Goal: Communication & Community: Share content

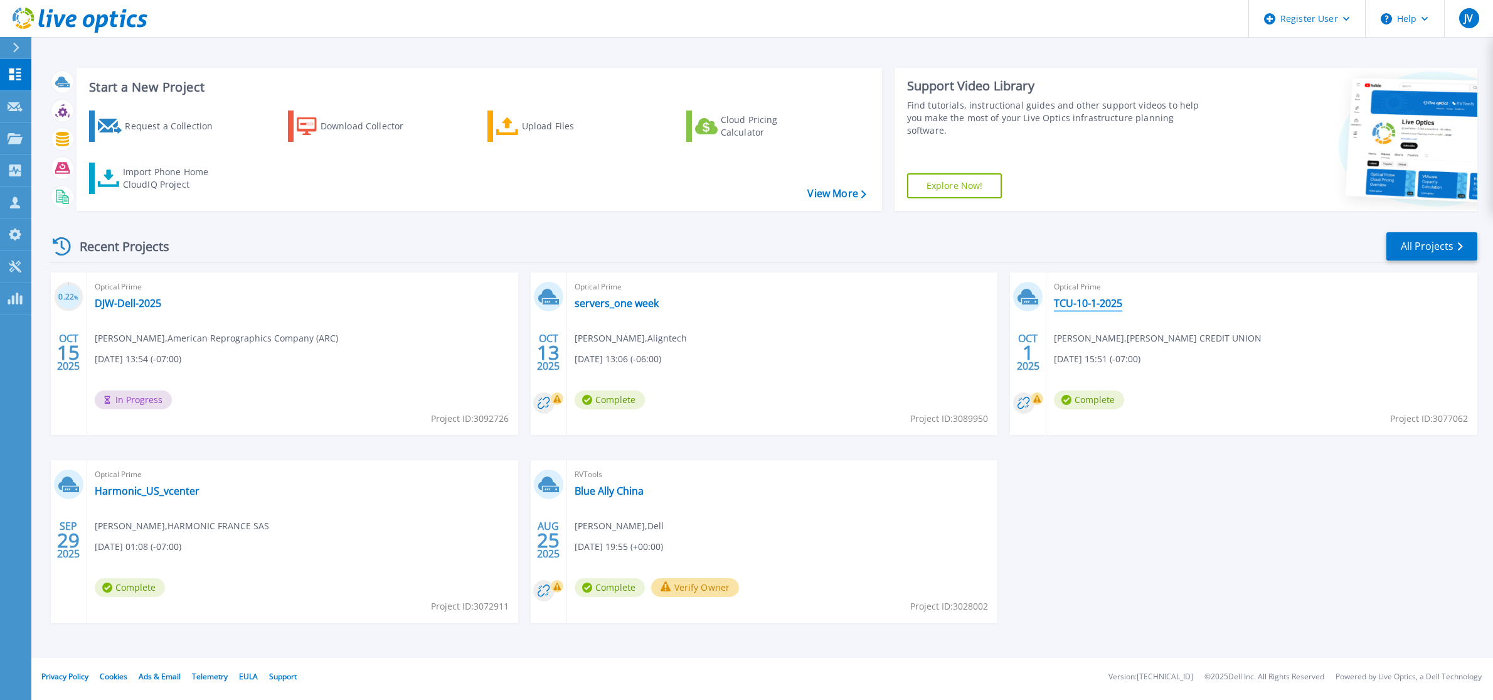
click at [1084, 305] on link "TCU-10-1-2025" at bounding box center [1088, 303] width 68 height 13
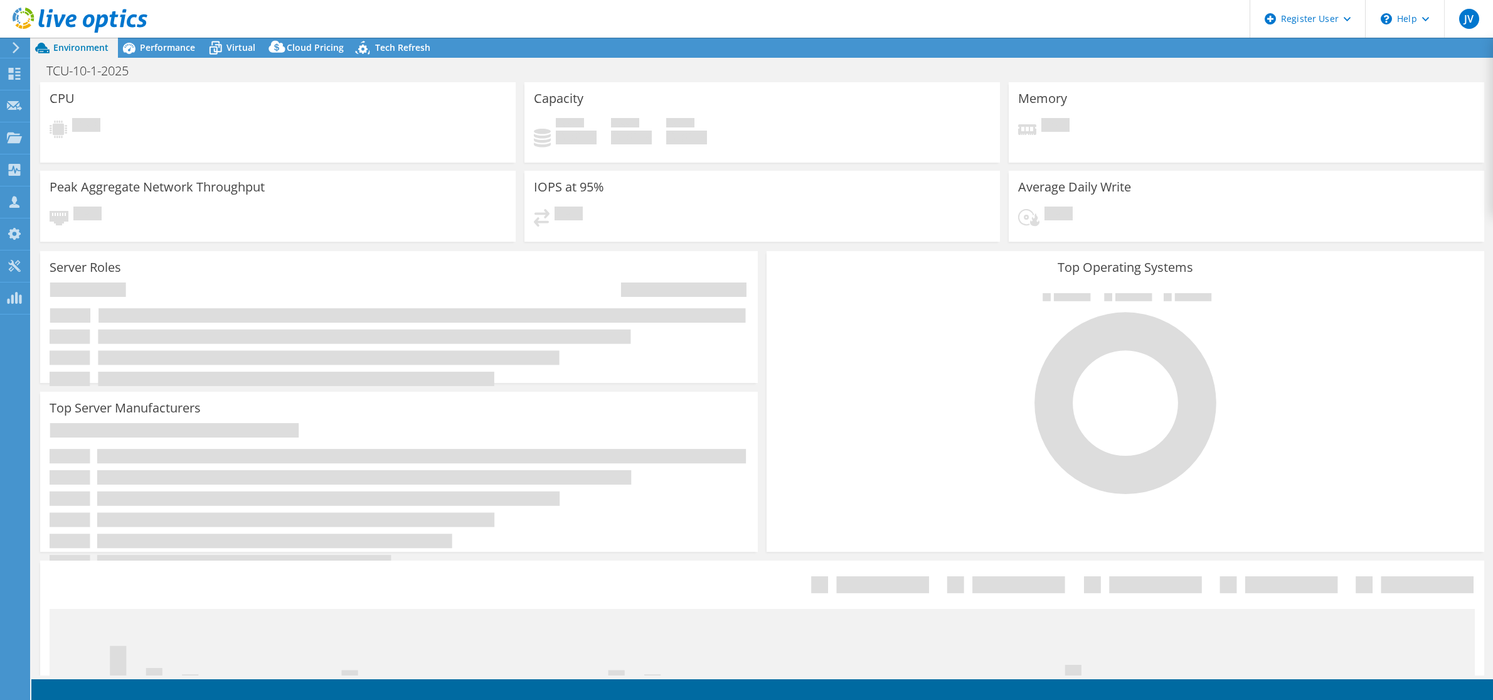
select select "USD"
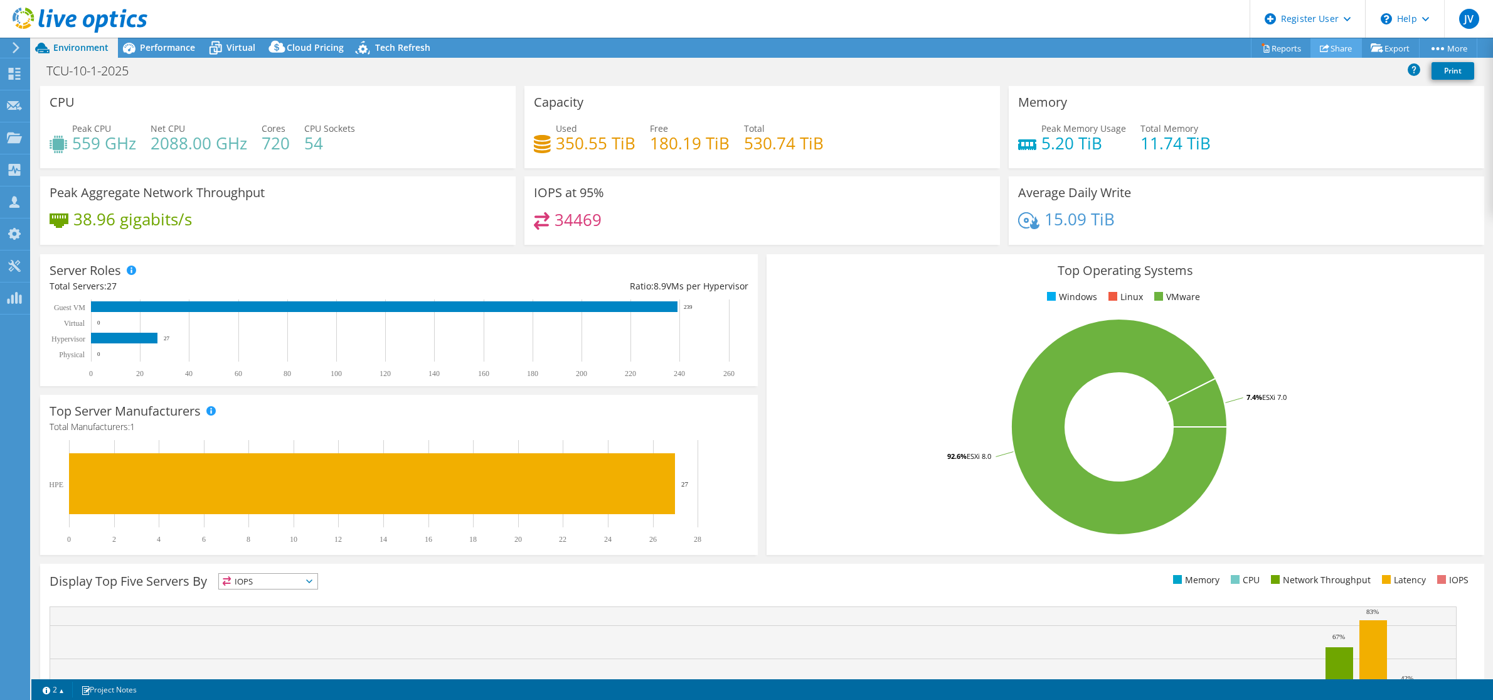
click at [1329, 48] on link "Share" at bounding box center [1336, 47] width 51 height 19
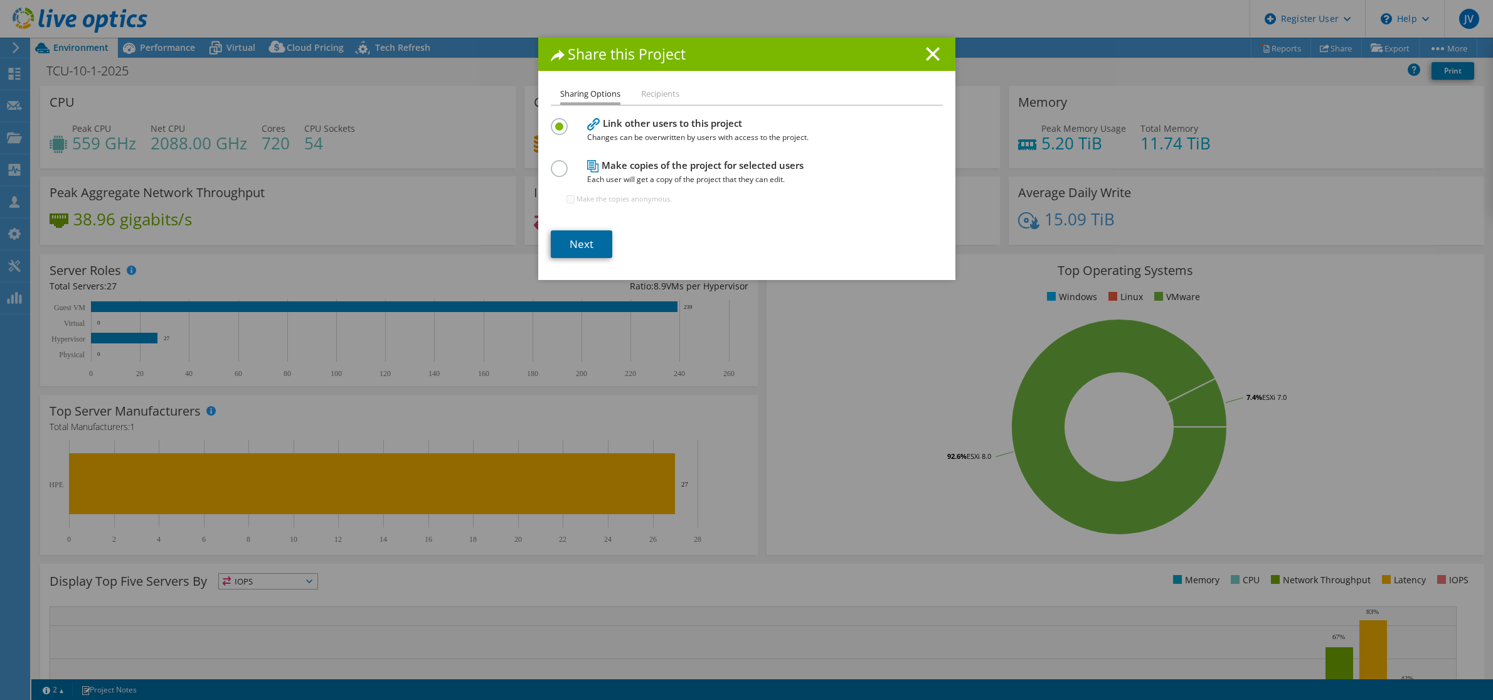
click at [582, 252] on link "Next" at bounding box center [581, 244] width 61 height 28
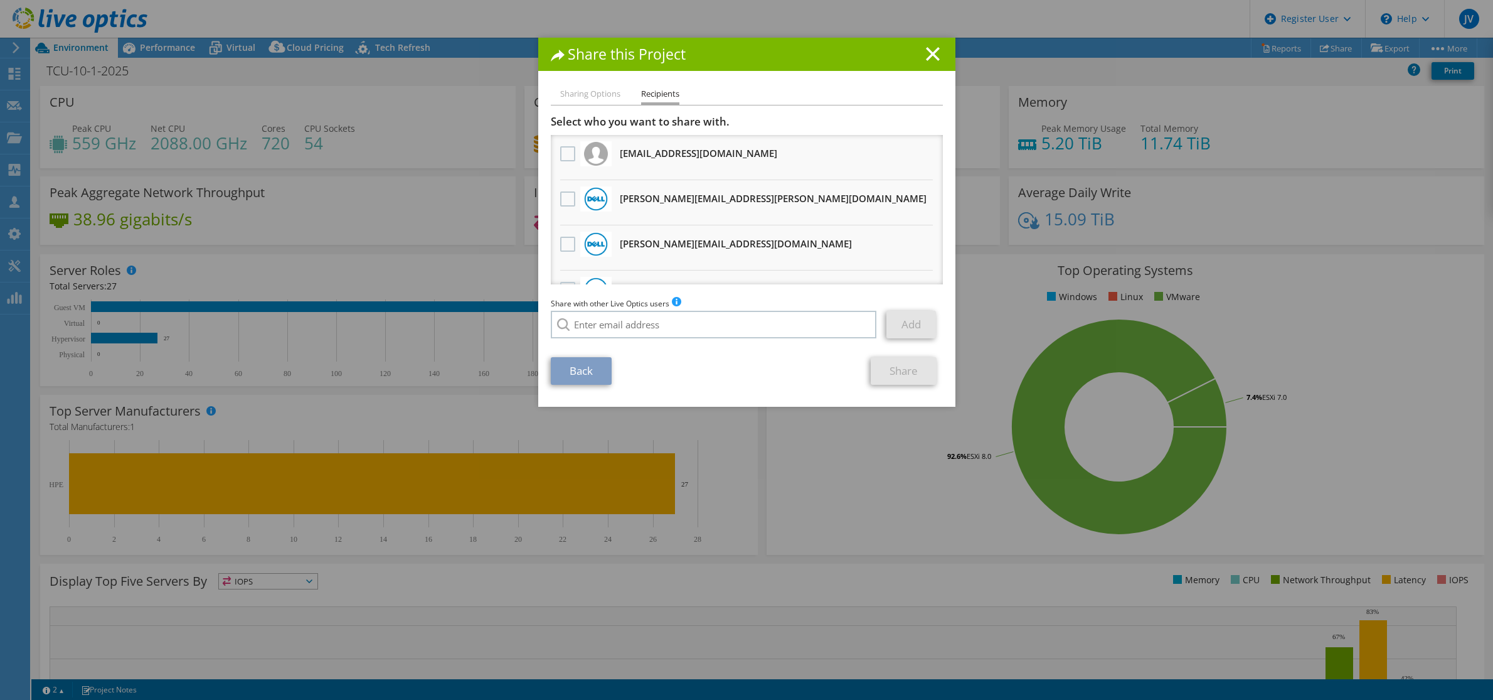
scroll to position [131, 0]
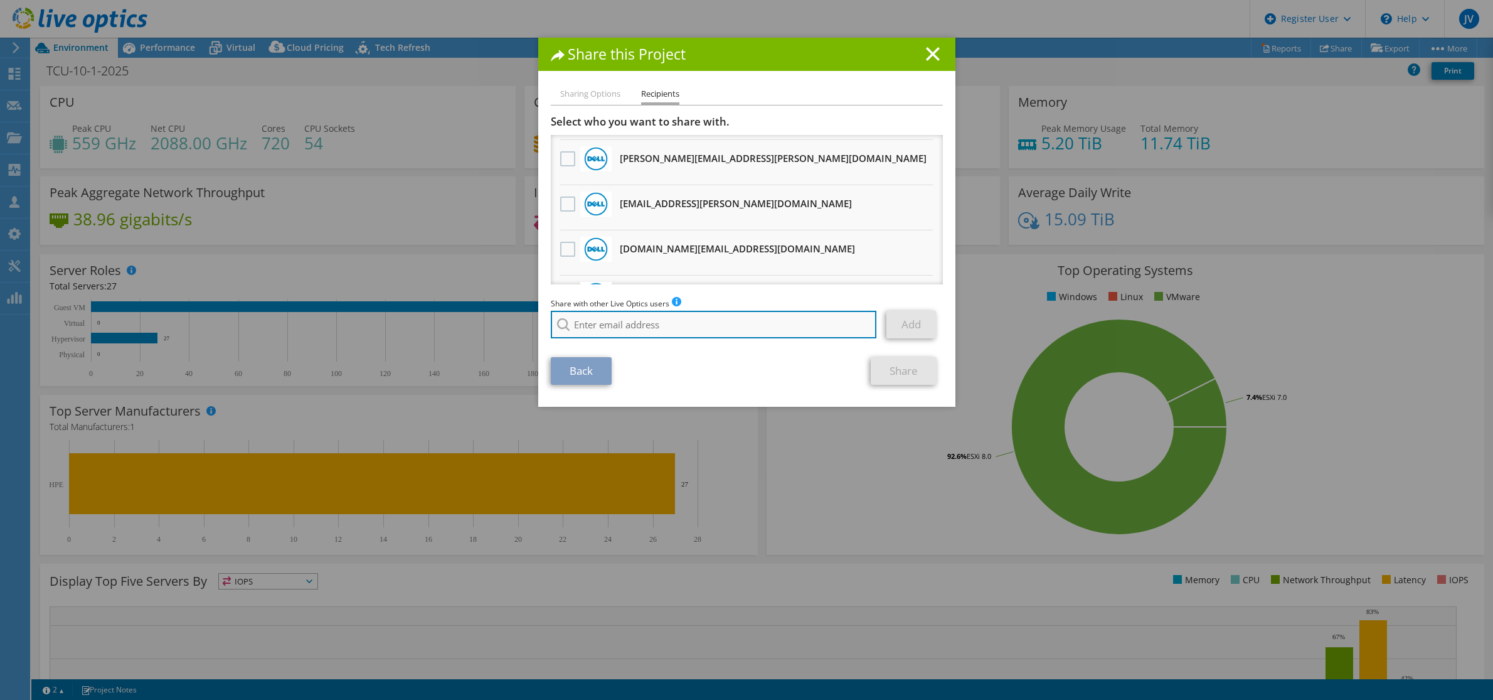
click at [614, 321] on input "search" at bounding box center [714, 325] width 326 height 28
click at [612, 341] on li "Qazi.Farmaan@Dell.com" at bounding box center [623, 333] width 144 height 15
type input "Qazi.Farmaan@Dell.com"
click at [895, 324] on link "Add" at bounding box center [912, 325] width 50 height 28
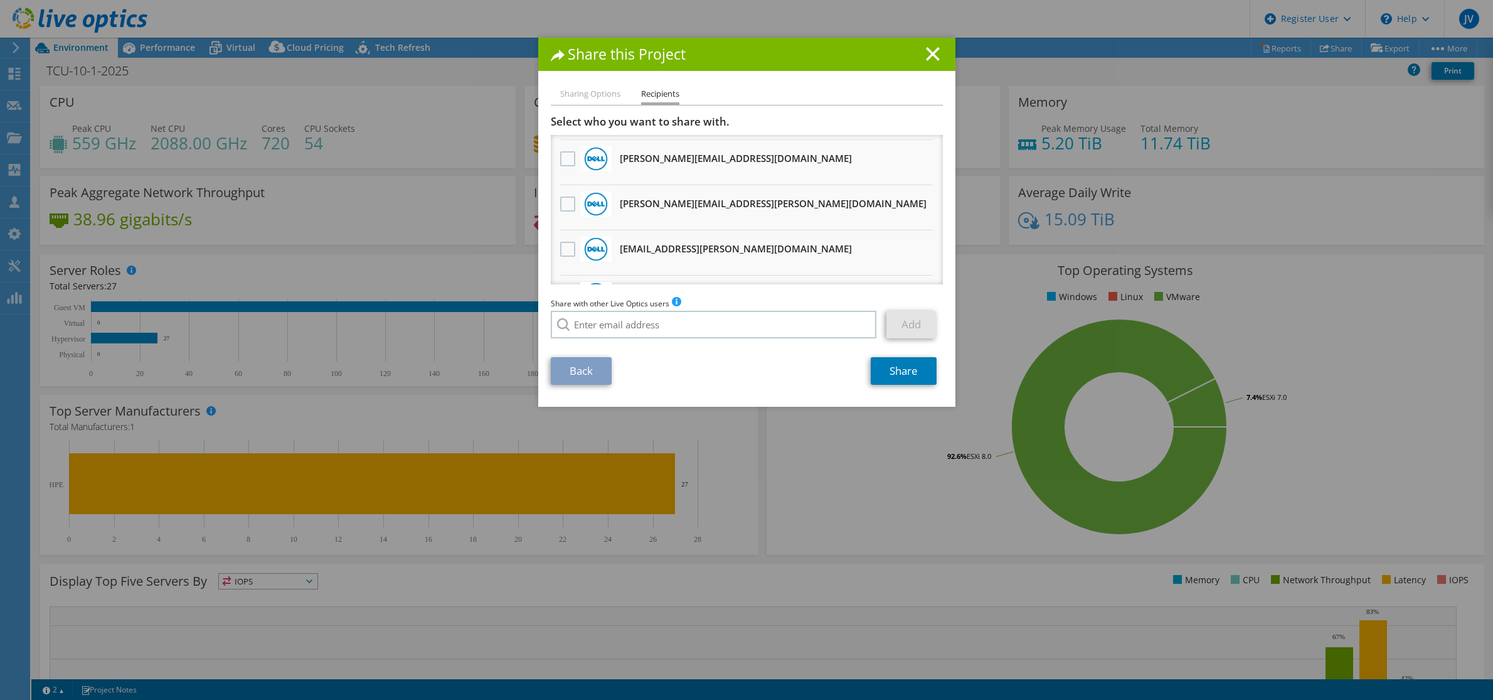
scroll to position [176, 0]
click at [898, 373] on link "Share" at bounding box center [904, 371] width 66 height 28
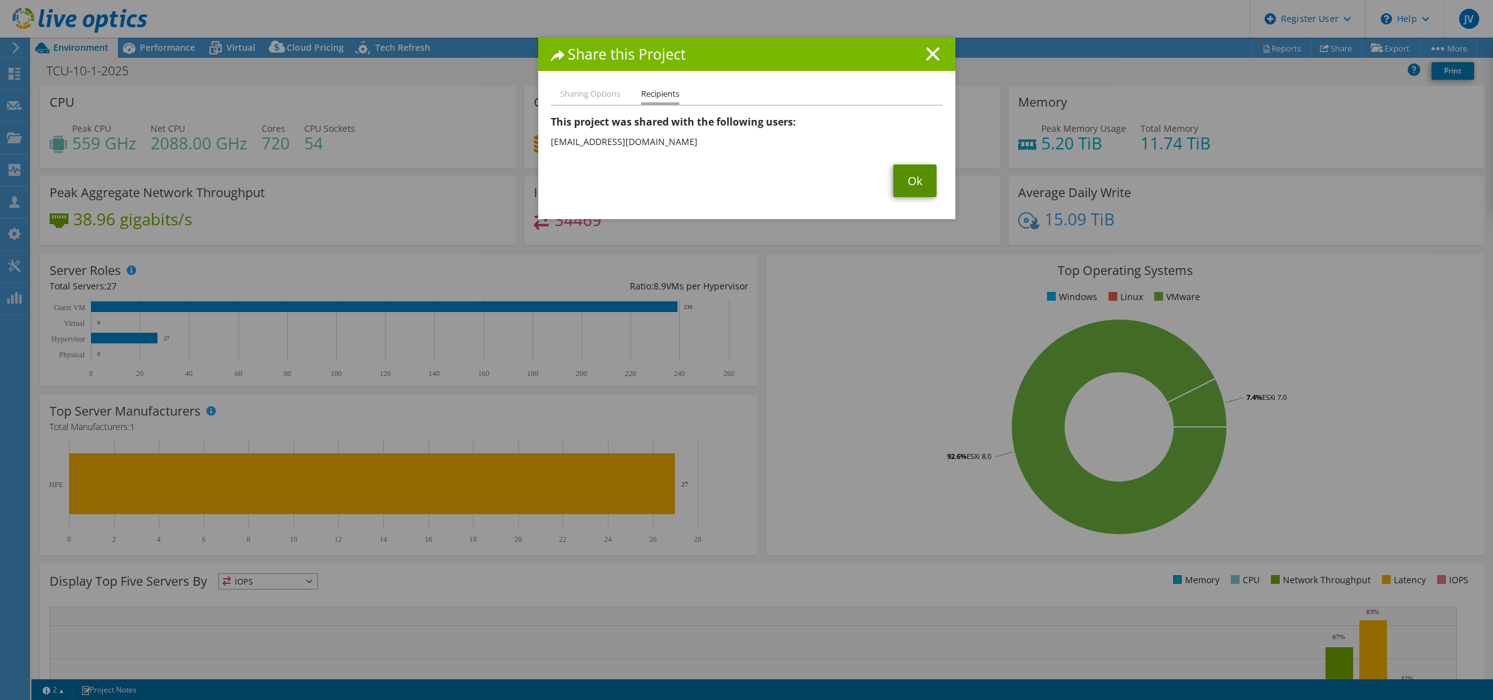
click at [912, 182] on link "Ok" at bounding box center [914, 180] width 43 height 33
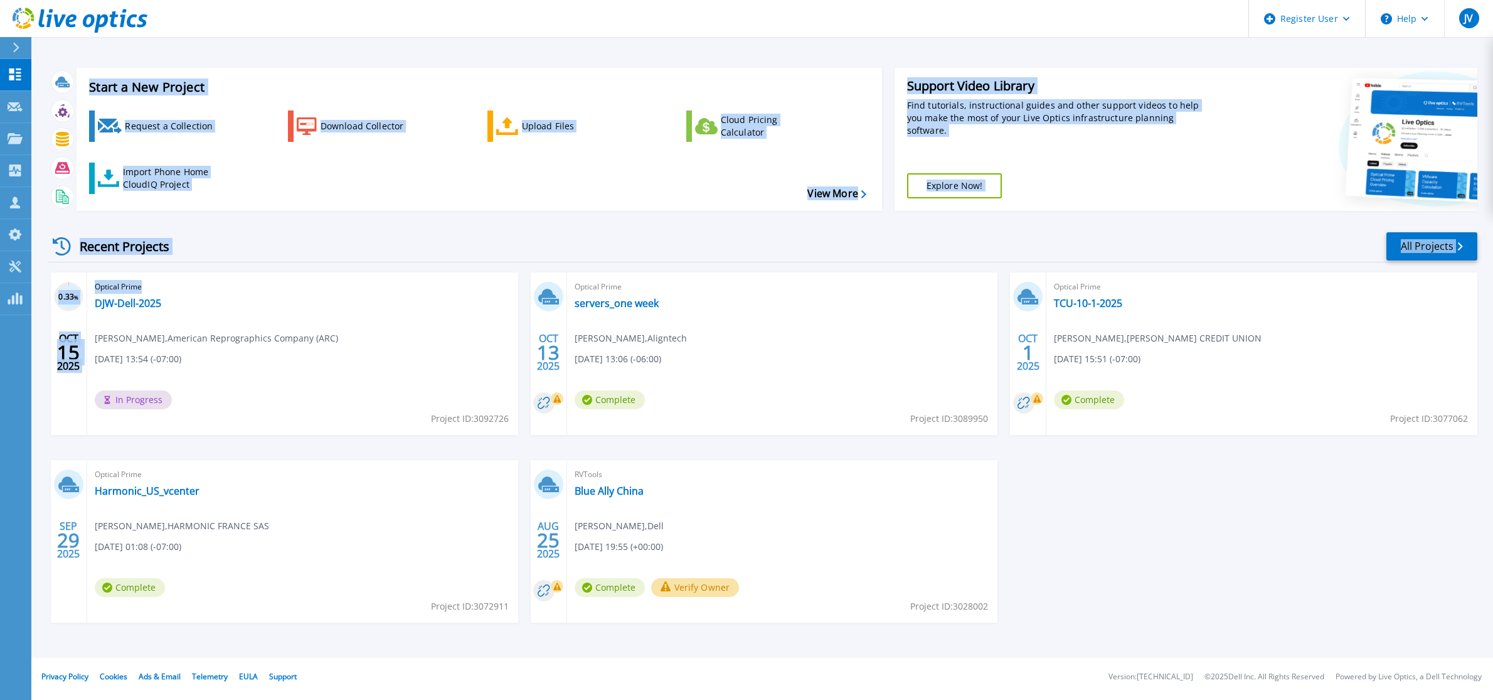
drag, startPoint x: 45, startPoint y: 216, endPoint x: 279, endPoint y: 277, distance: 242.3
click at [277, 279] on div "Start a New Project Request a Collection Download Collector Upload Files Cloud …" at bounding box center [762, 329] width 1462 height 658
click at [300, 248] on div "Recent Projects All Projects" at bounding box center [762, 246] width 1429 height 31
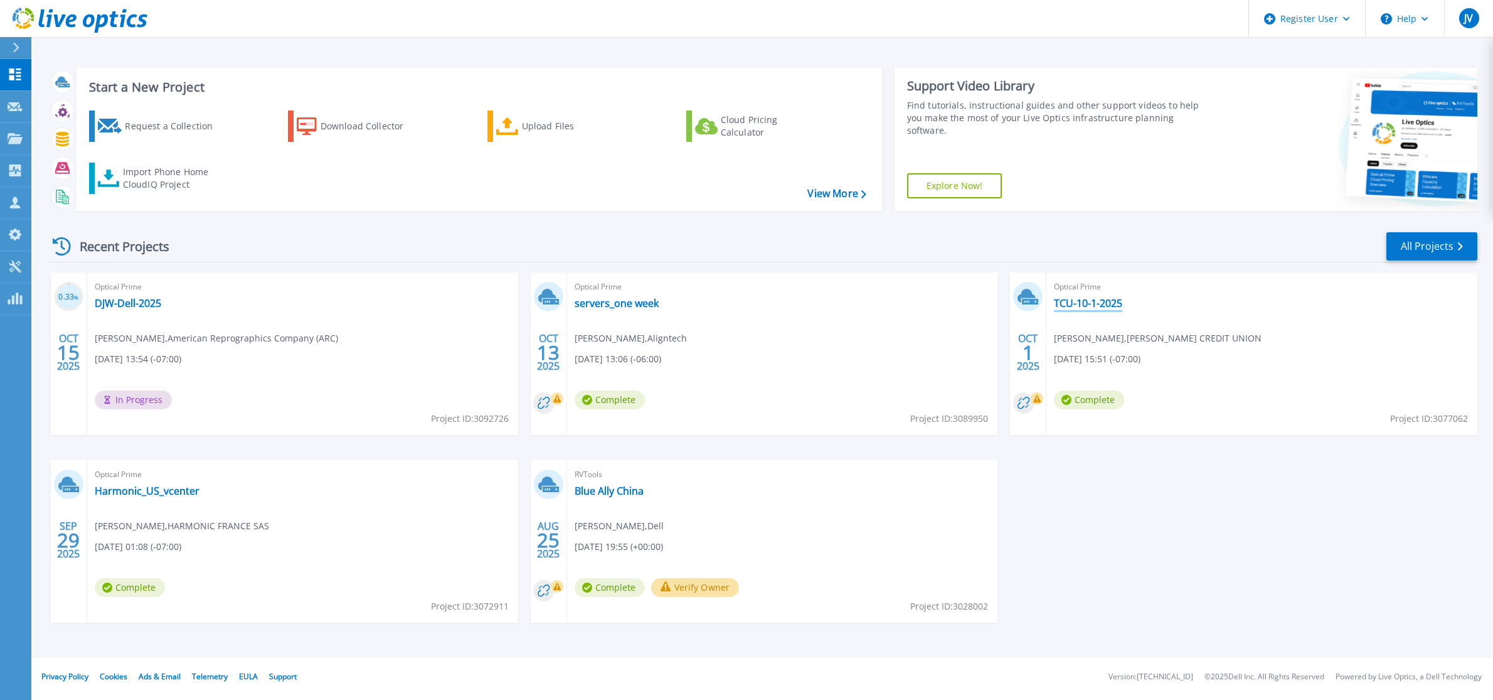
click at [1067, 301] on link "TCU-10-1-2025" at bounding box center [1088, 303] width 68 height 13
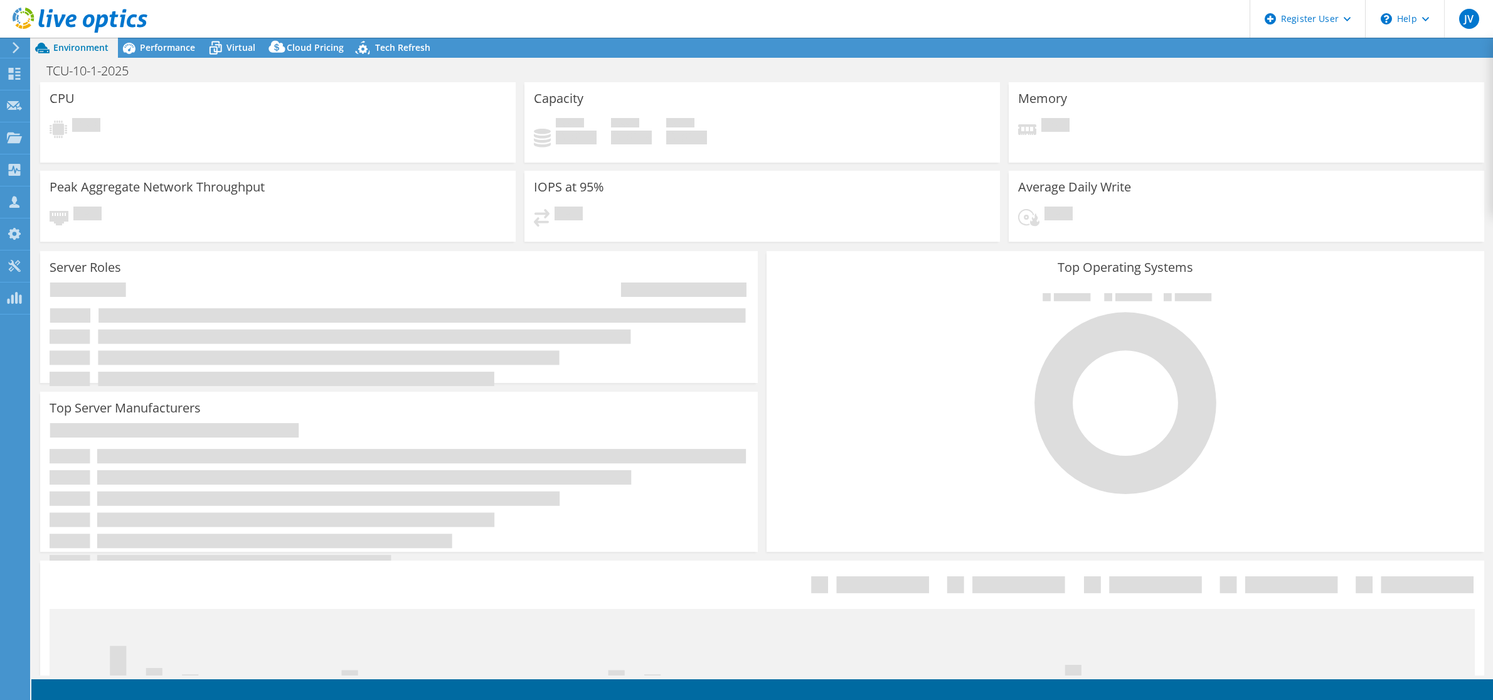
select select "USD"
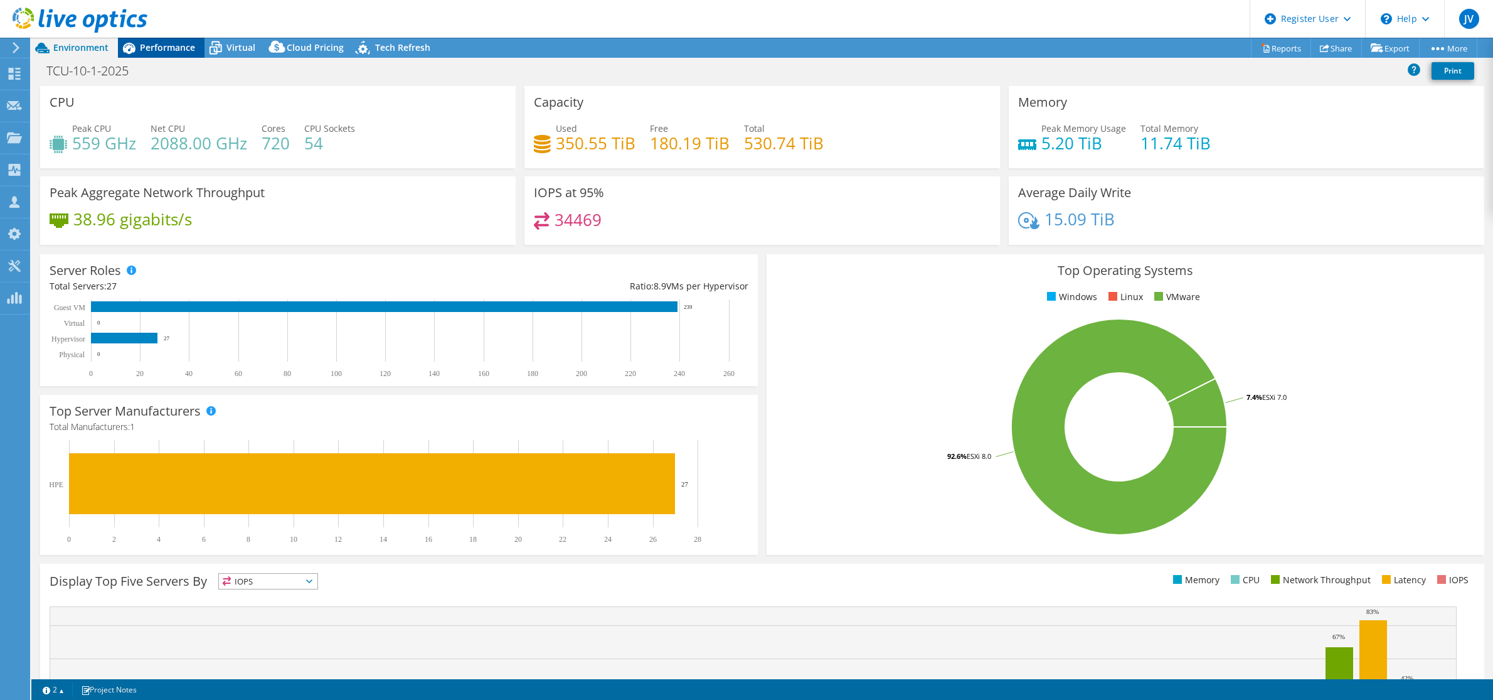
click at [167, 46] on span "Performance" at bounding box center [167, 47] width 55 height 12
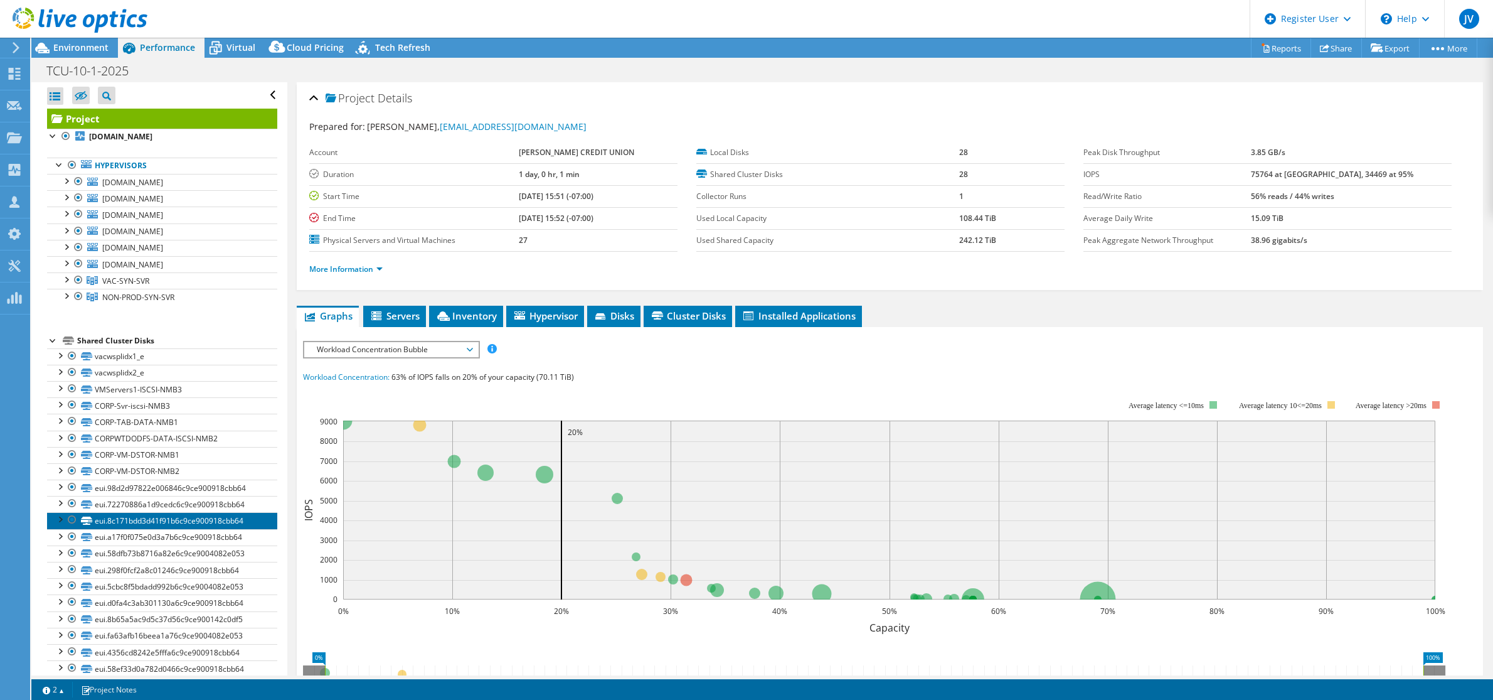
click at [190, 515] on link "eui.8c171bdd3d41f91b6c9ce900918cbb64" at bounding box center [162, 520] width 230 height 16
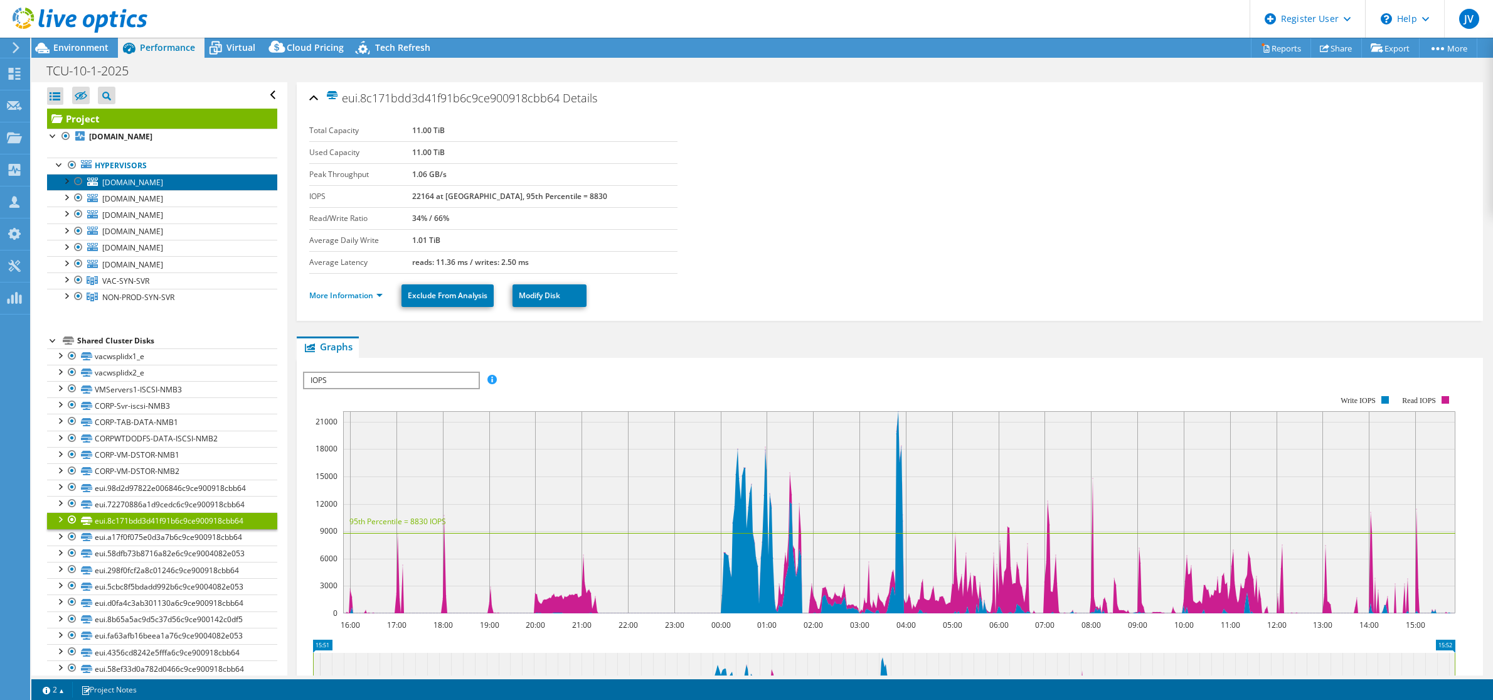
click at [142, 179] on span "[DOMAIN_NAME]" at bounding box center [132, 182] width 61 height 11
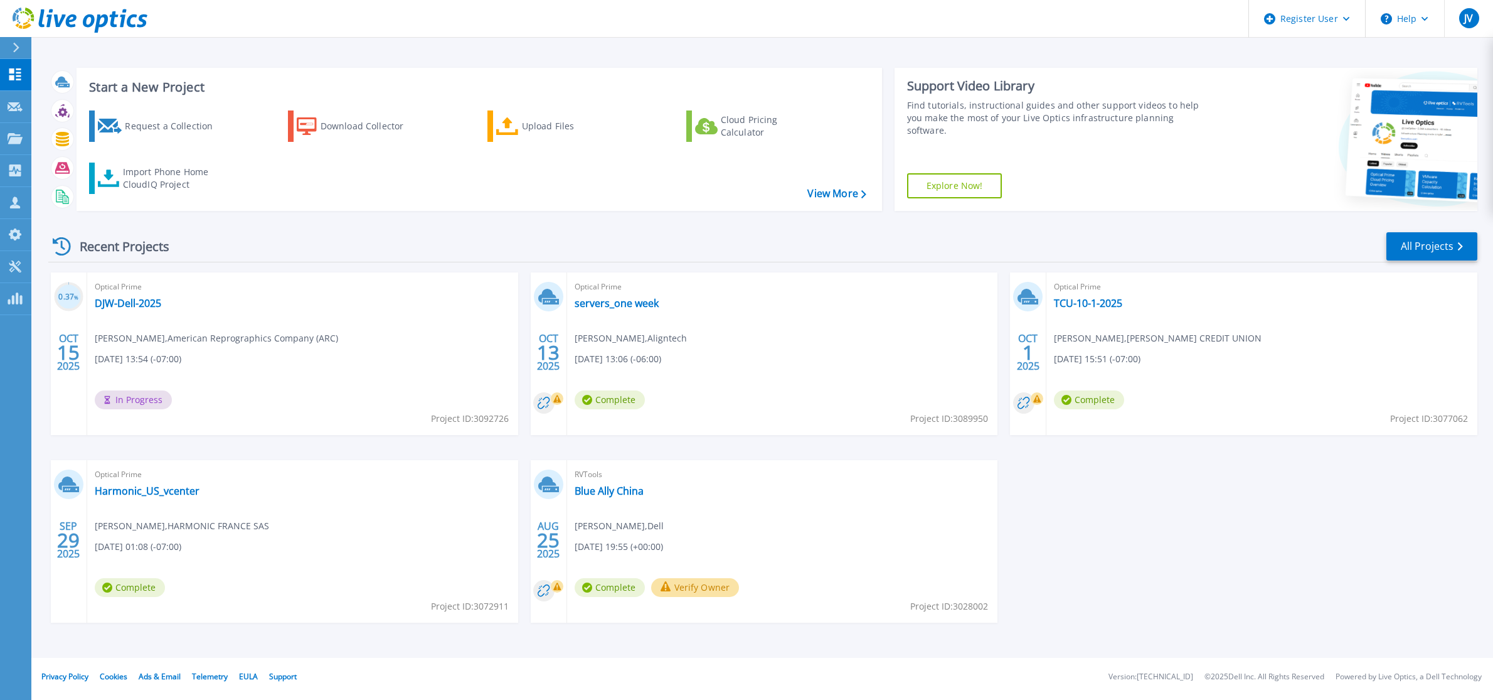
click at [304, 381] on div "Optical Prime DJW-Dell-2025 [PERSON_NAME] , American Reprographics Company (ARC…" at bounding box center [302, 353] width 431 height 163
